Goal: Task Accomplishment & Management: Use online tool/utility

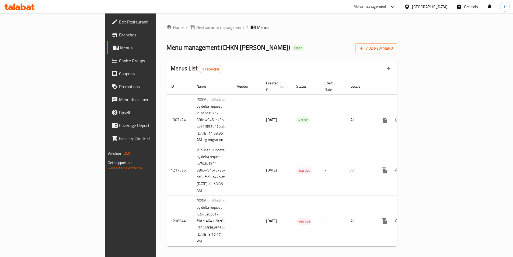
click at [119, 22] on span "Edit Restaurant" at bounding box center [152, 22] width 67 height 6
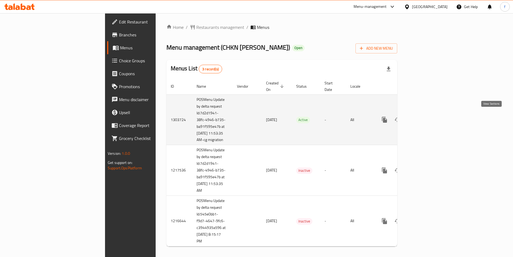
click at [430, 118] on link "enhanced table" at bounding box center [423, 119] width 13 height 13
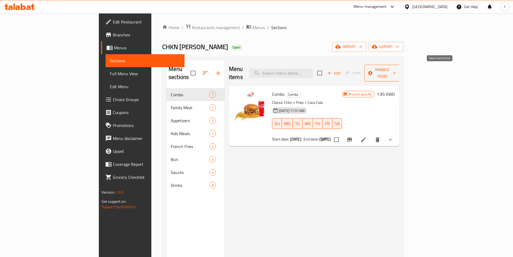
click at [400, 68] on button "Manage items" at bounding box center [382, 73] width 36 height 17
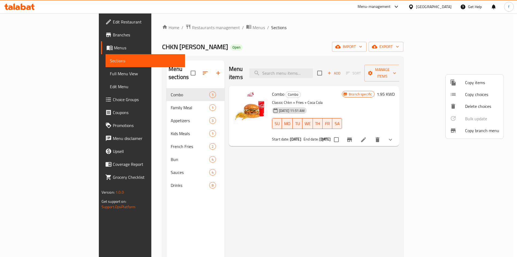
click at [485, 132] on span "Copy branch menu" at bounding box center [482, 130] width 34 height 6
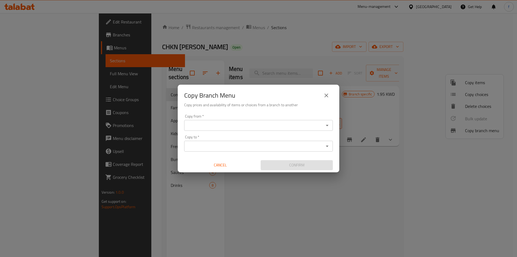
click at [232, 23] on div "Copy Branch Menu Copy prices and availability of items or choices from a branch…" at bounding box center [258, 128] width 517 height 257
click at [329, 93] on icon "close" at bounding box center [326, 95] width 6 height 6
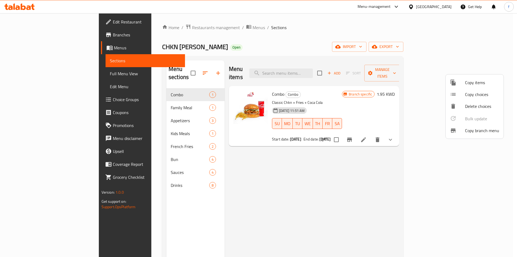
click at [469, 129] on span "Copy branch menu" at bounding box center [482, 130] width 34 height 6
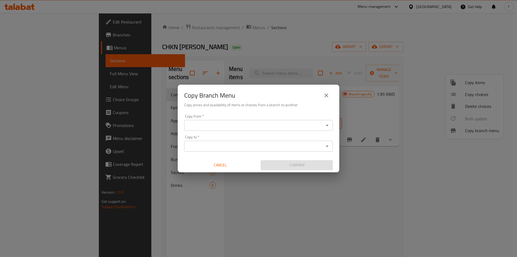
click at [295, 125] on input "Copy from   *" at bounding box center [254, 125] width 136 height 8
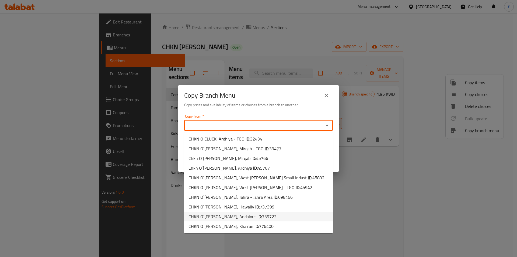
click at [225, 218] on span "CHKN O`CLUCK, Andalous ID: 739722" at bounding box center [232, 216] width 88 height 6
type input "CHKN O`CLUCK, Andalous"
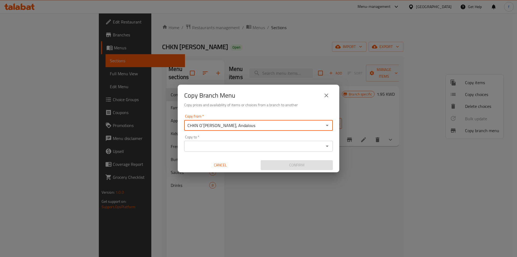
click at [251, 151] on div "Copy to *" at bounding box center [258, 146] width 149 height 11
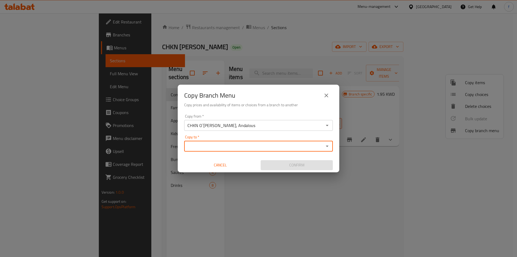
click at [328, 146] on icon "Open" at bounding box center [327, 146] width 6 height 6
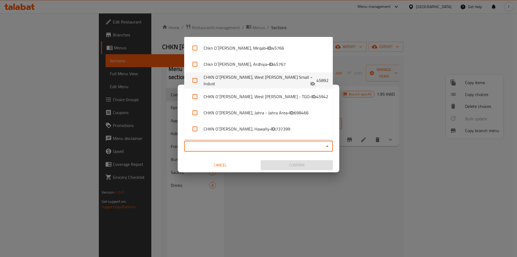
scroll to position [63, 0]
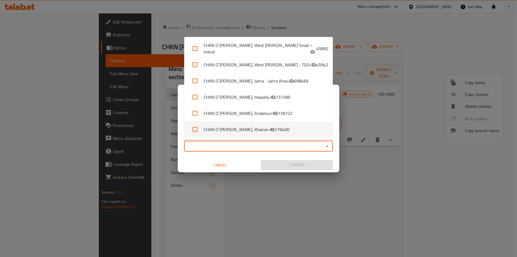
click at [275, 128] on span "776400" at bounding box center [282, 129] width 15 height 6
checkbox input "true"
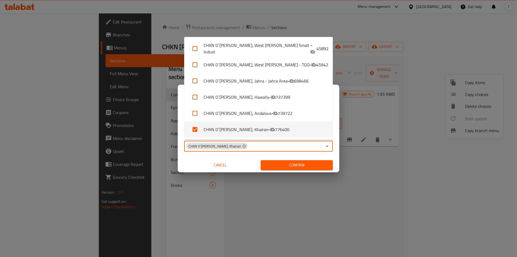
click at [255, 146] on input "Copy to   *" at bounding box center [285, 146] width 74 height 8
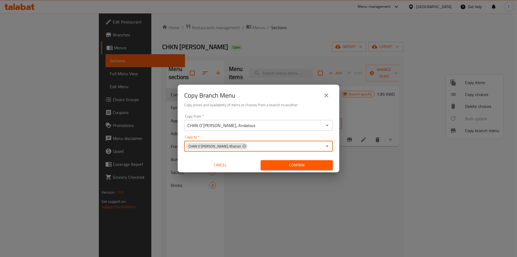
click at [278, 163] on span "Confirm" at bounding box center [297, 165] width 64 height 7
